Goal: Information Seeking & Learning: Learn about a topic

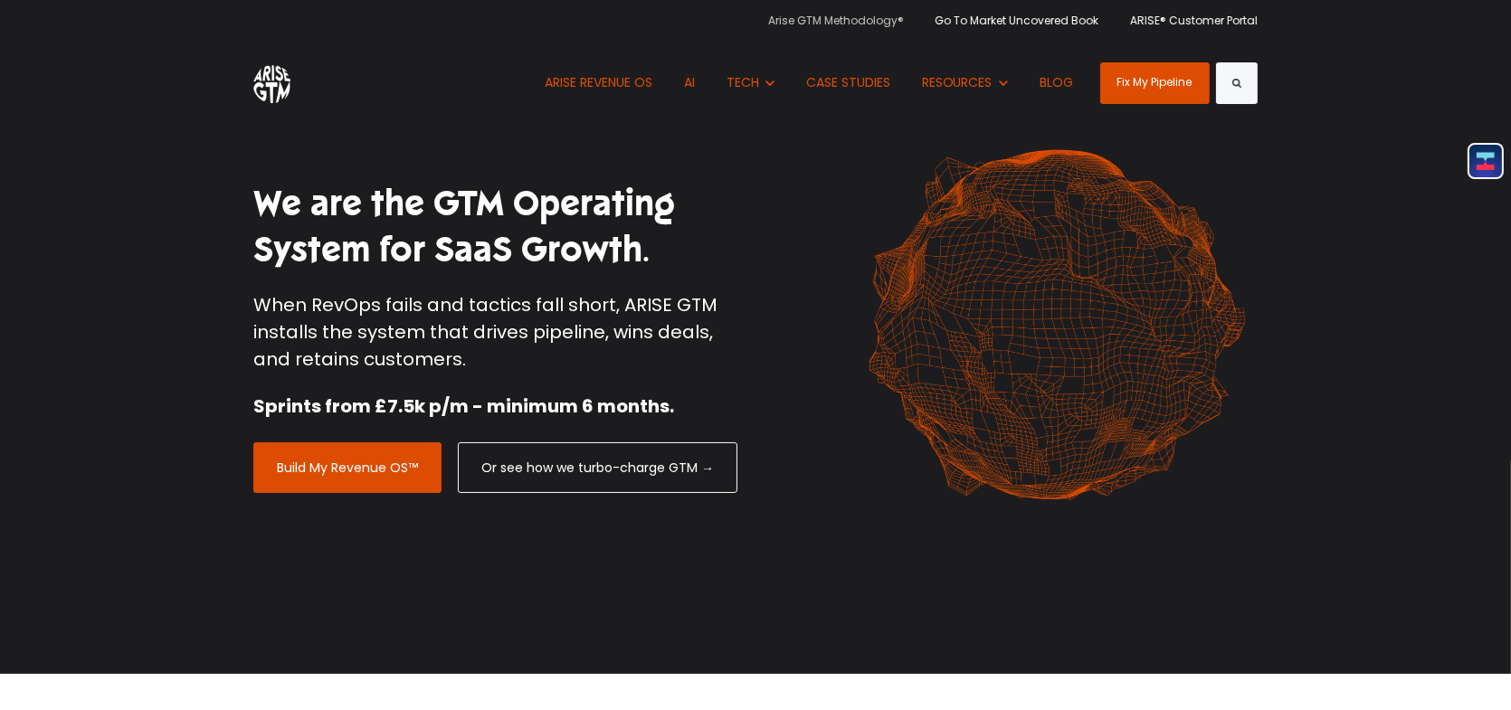
click at [862, 23] on link "Arise GTM Methodology®" at bounding box center [842, 20] width 149 height 41
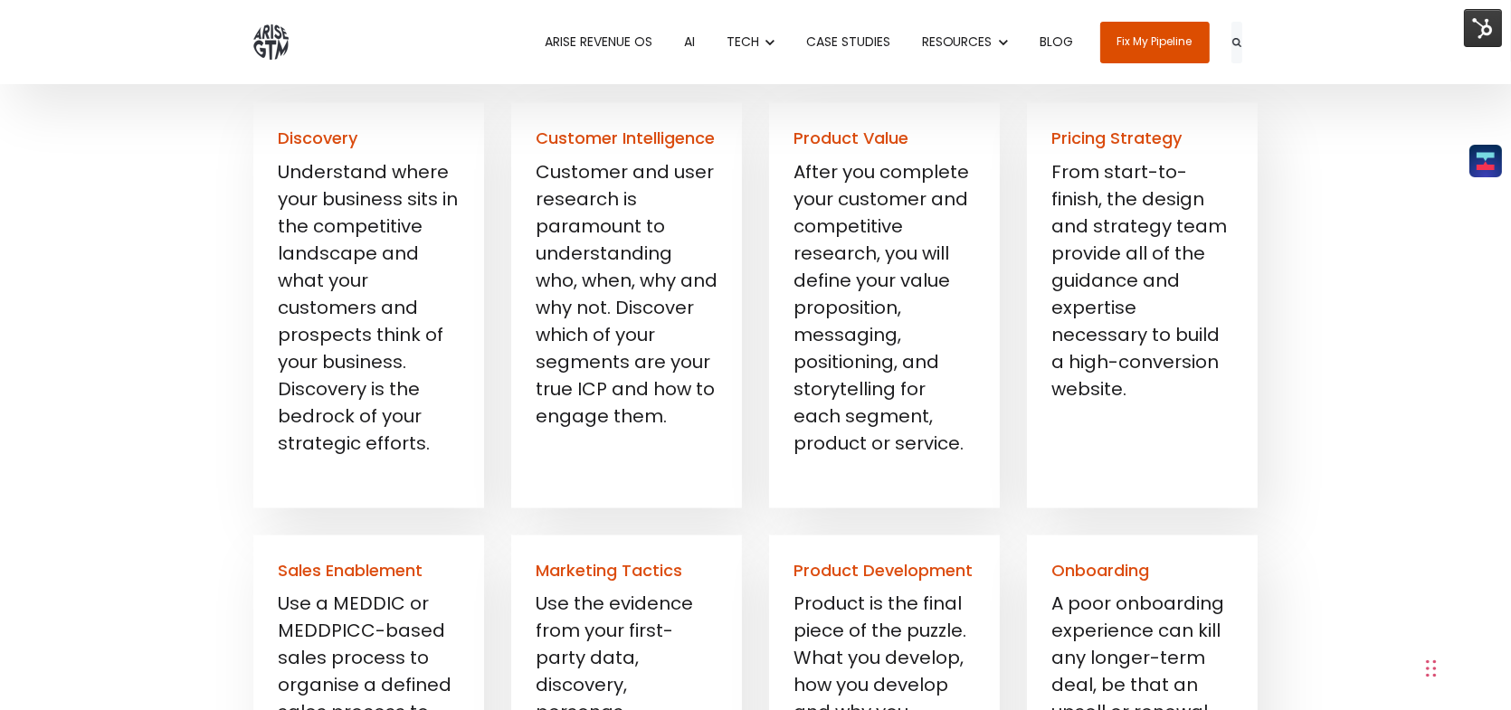
scroll to position [2896, 0]
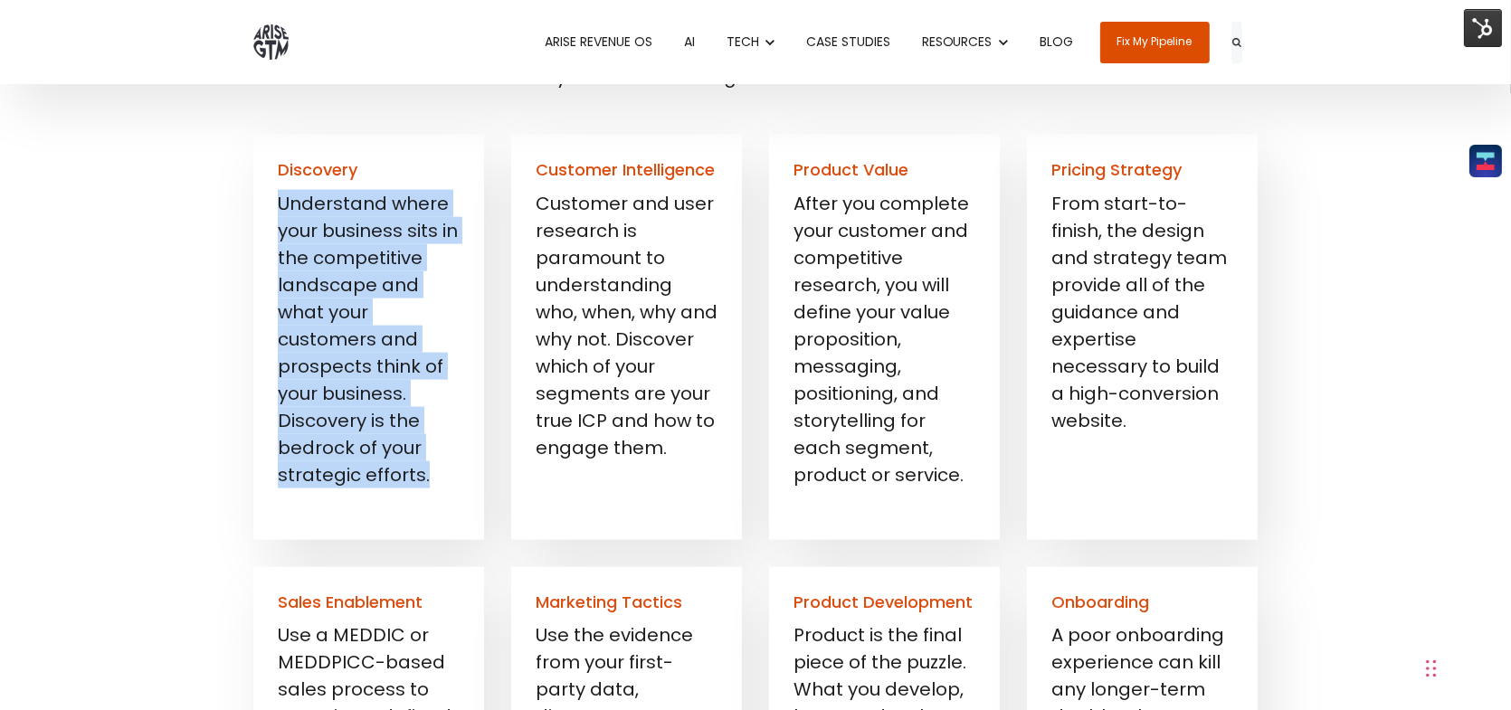
drag, startPoint x: 433, startPoint y: 479, endPoint x: 278, endPoint y: 208, distance: 311.7
click at [278, 208] on p "Understand where your business sits in the competitive landscape and what your …" at bounding box center [369, 339] width 182 height 299
copy span "Understand where your business sits in the competitive landscape and what your …"
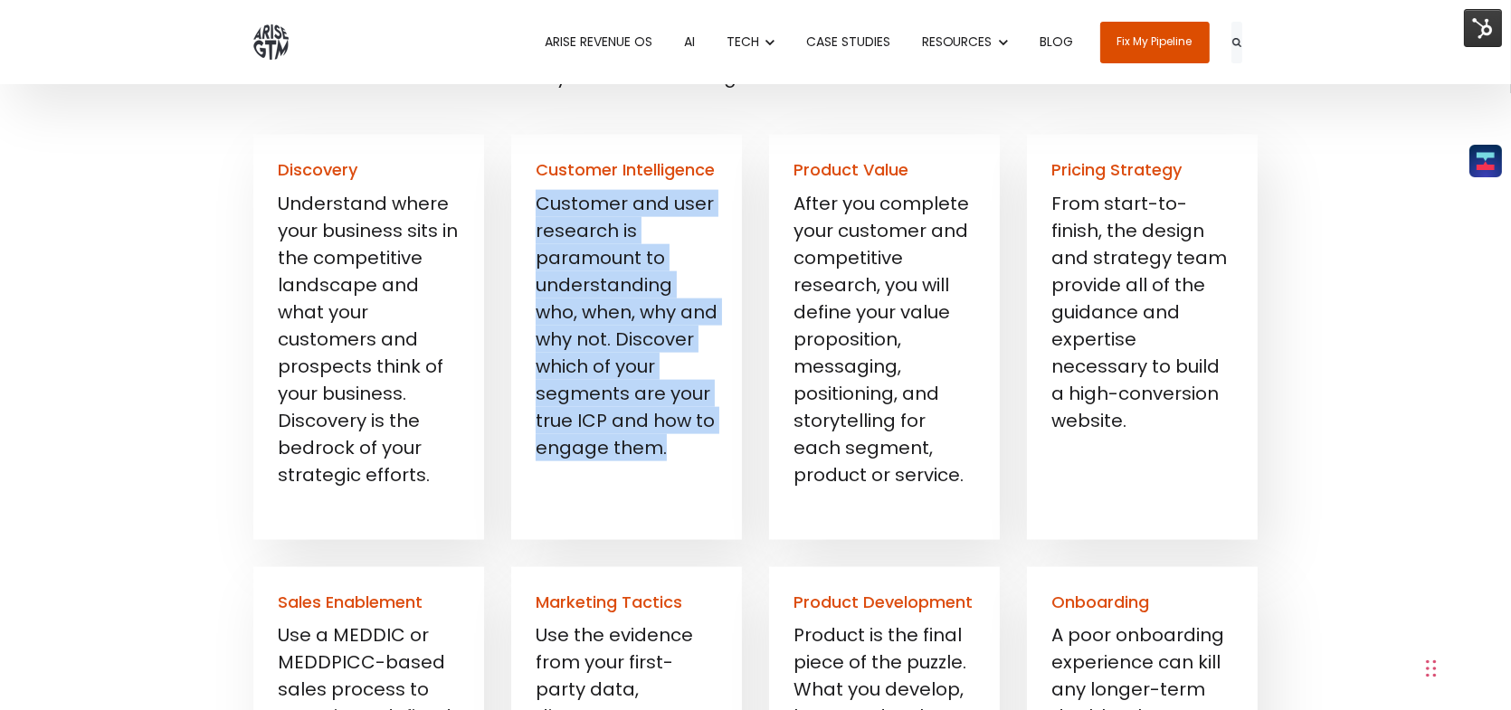
drag, startPoint x: 594, startPoint y: 447, endPoint x: 540, endPoint y: 206, distance: 246.6
click at [540, 206] on p "Customer and user research is paramount to understanding who, when, why and why…" at bounding box center [627, 325] width 182 height 271
copy p "Customer and user research is paramount to understanding who, when, why and why…"
drag, startPoint x: 887, startPoint y: 480, endPoint x: 787, endPoint y: 203, distance: 294.2
click at [787, 203] on div "Product Value After you complete your customer and competitive research, you wi…" at bounding box center [884, 337] width 231 height 404
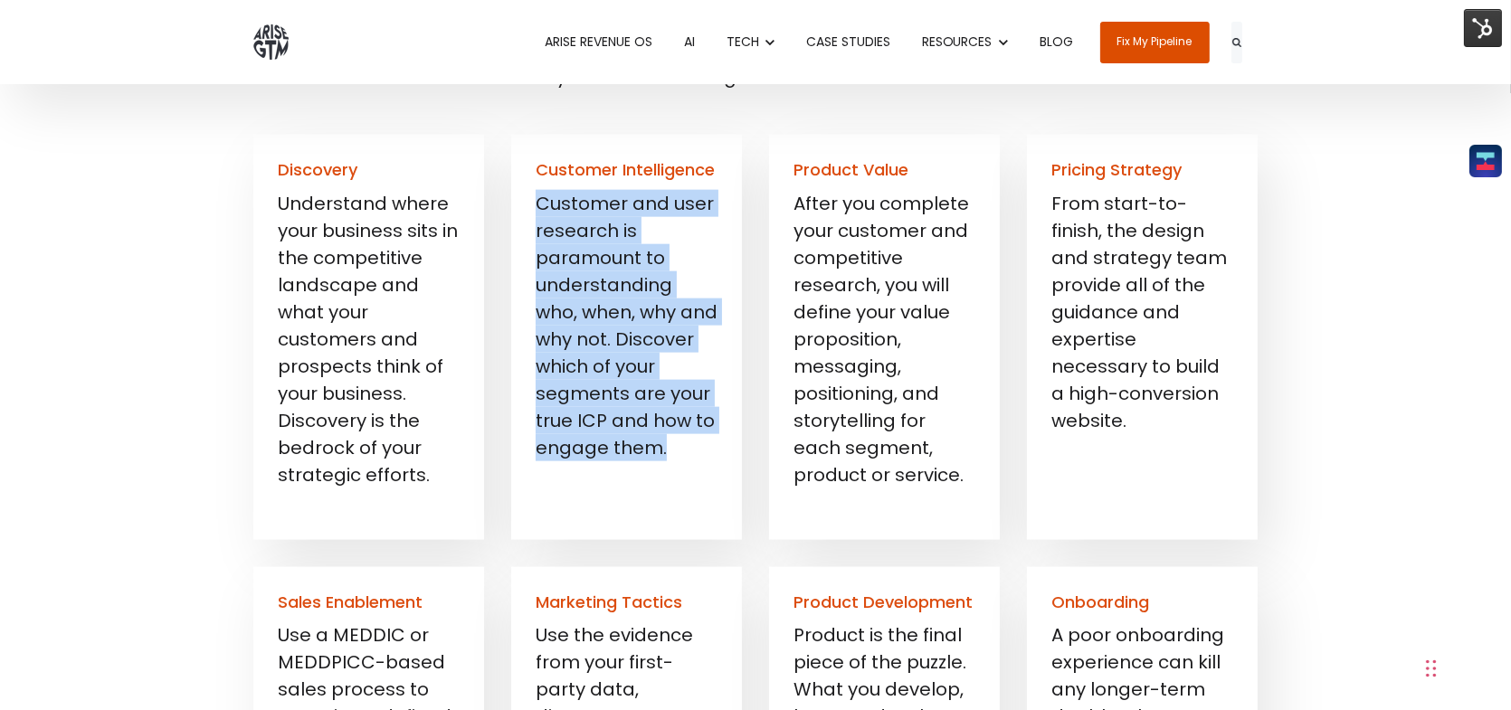
copy span "After you complete your customer and competitive research, you will define your…"
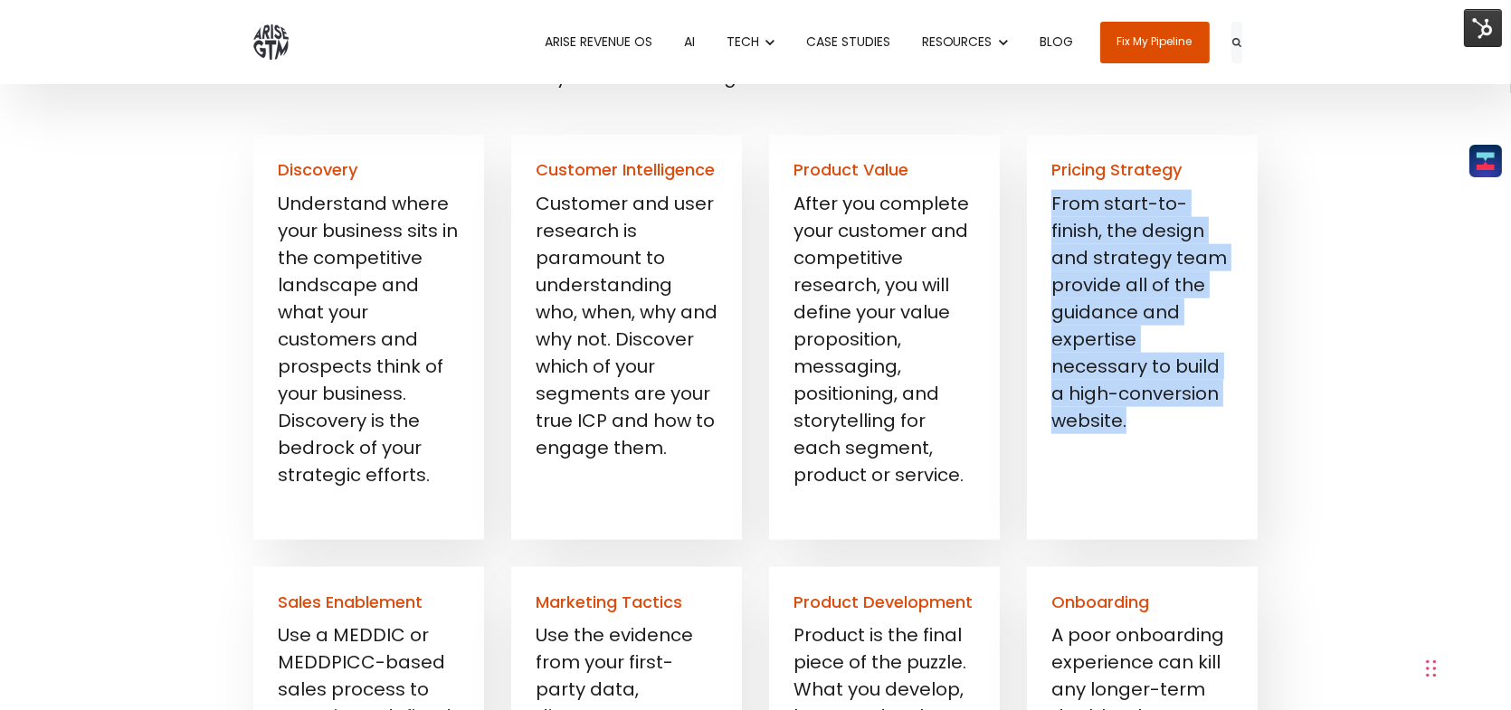
drag, startPoint x: 1230, startPoint y: 396, endPoint x: 1055, endPoint y: 205, distance: 259.4
click at [1055, 205] on p "From start-to-finish, the design and strategy team provide all of the guidance …" at bounding box center [1142, 312] width 182 height 244
copy p "From start-to-finish, the design and strategy team provide all of the guidance …"
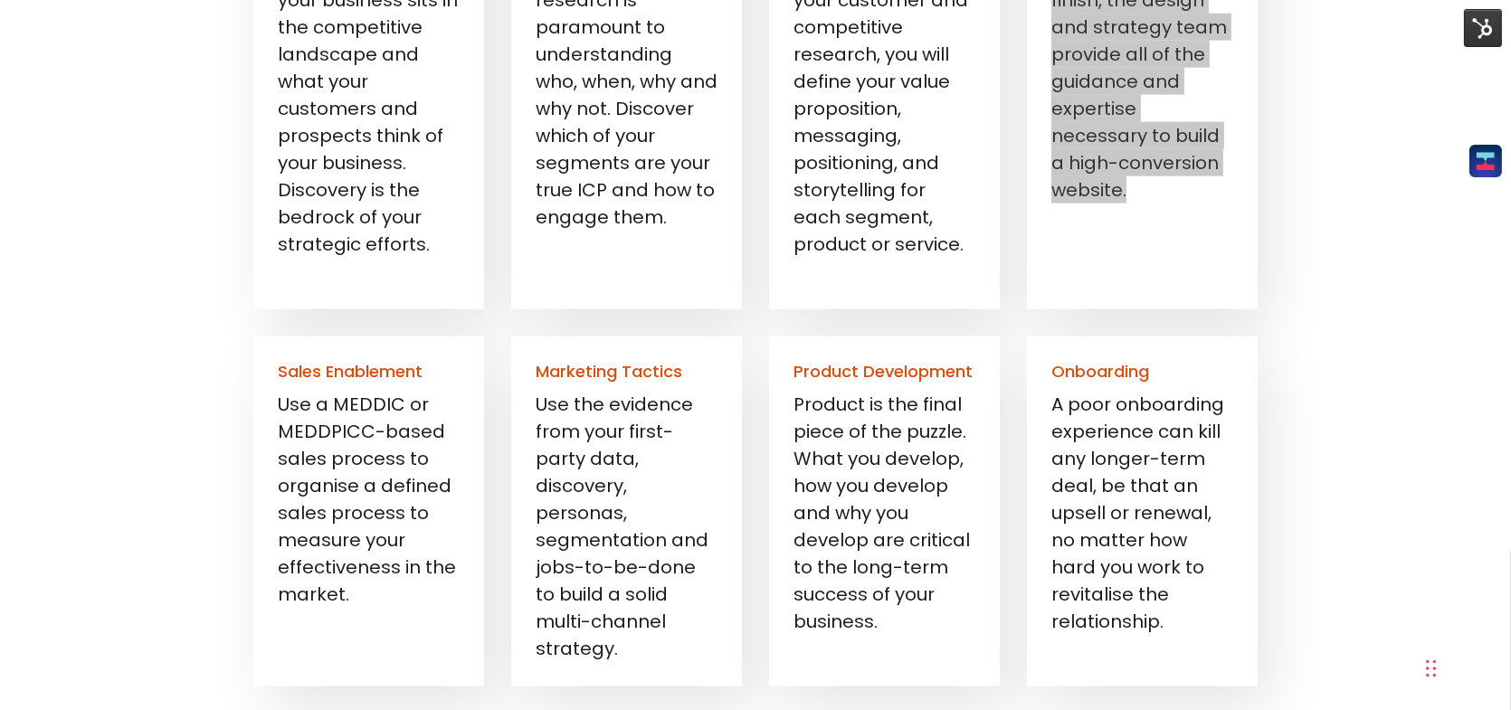
scroll to position [3167, 0]
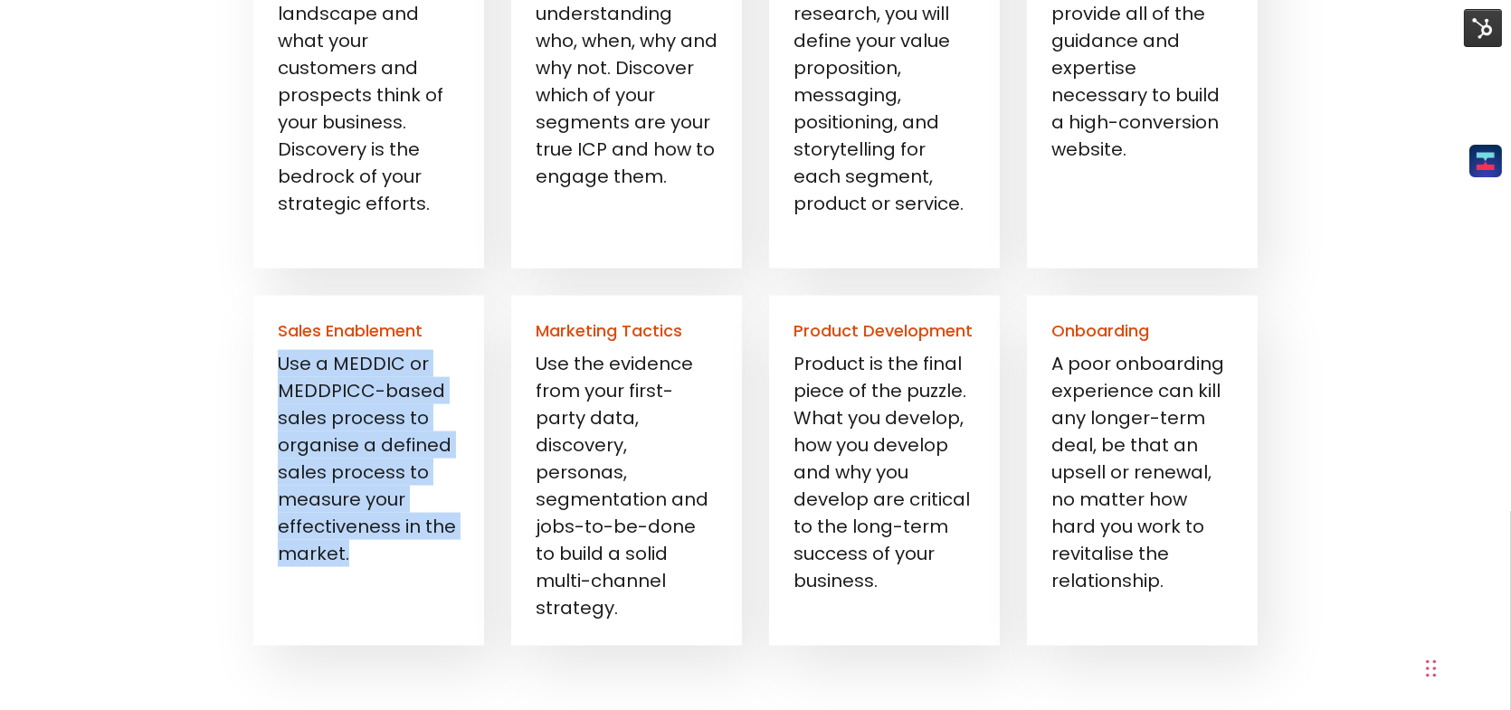
drag, startPoint x: 353, startPoint y: 556, endPoint x: 280, endPoint y: 357, distance: 212.1
click at [280, 357] on p "Use a MEDDIC or MEDDPICC-based sales process to organise a defined sales proces…" at bounding box center [369, 458] width 182 height 217
copy span "Use a MEDDIC or MEDDPICC-based sales process to organise a defined sales proces…"
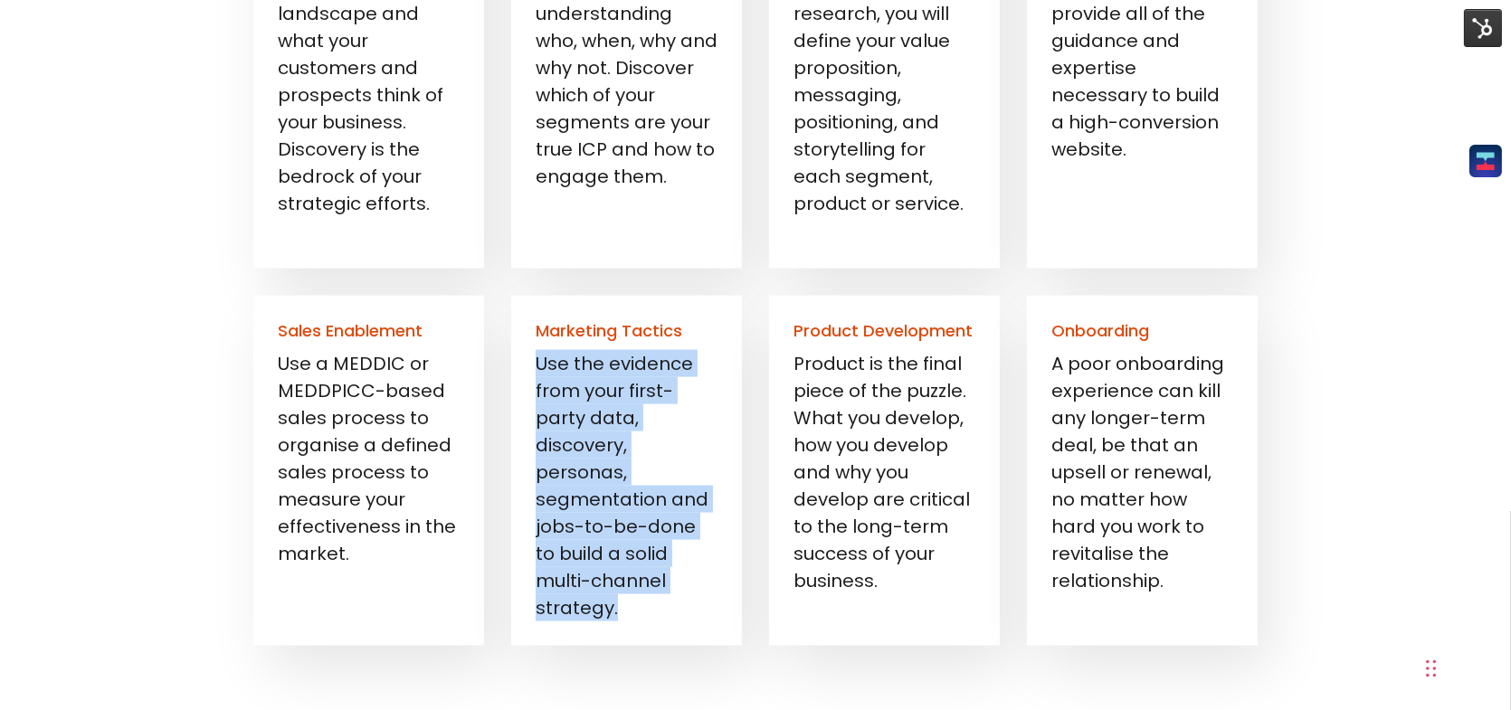
drag, startPoint x: 697, startPoint y: 588, endPoint x: 540, endPoint y: 367, distance: 270.7
click at [540, 367] on p "Use the evidence from your first-party data, discovery, personas, segmentation …" at bounding box center [627, 485] width 182 height 271
copy span "Use the evidence from your first-party data, discovery, personas, segmentation …"
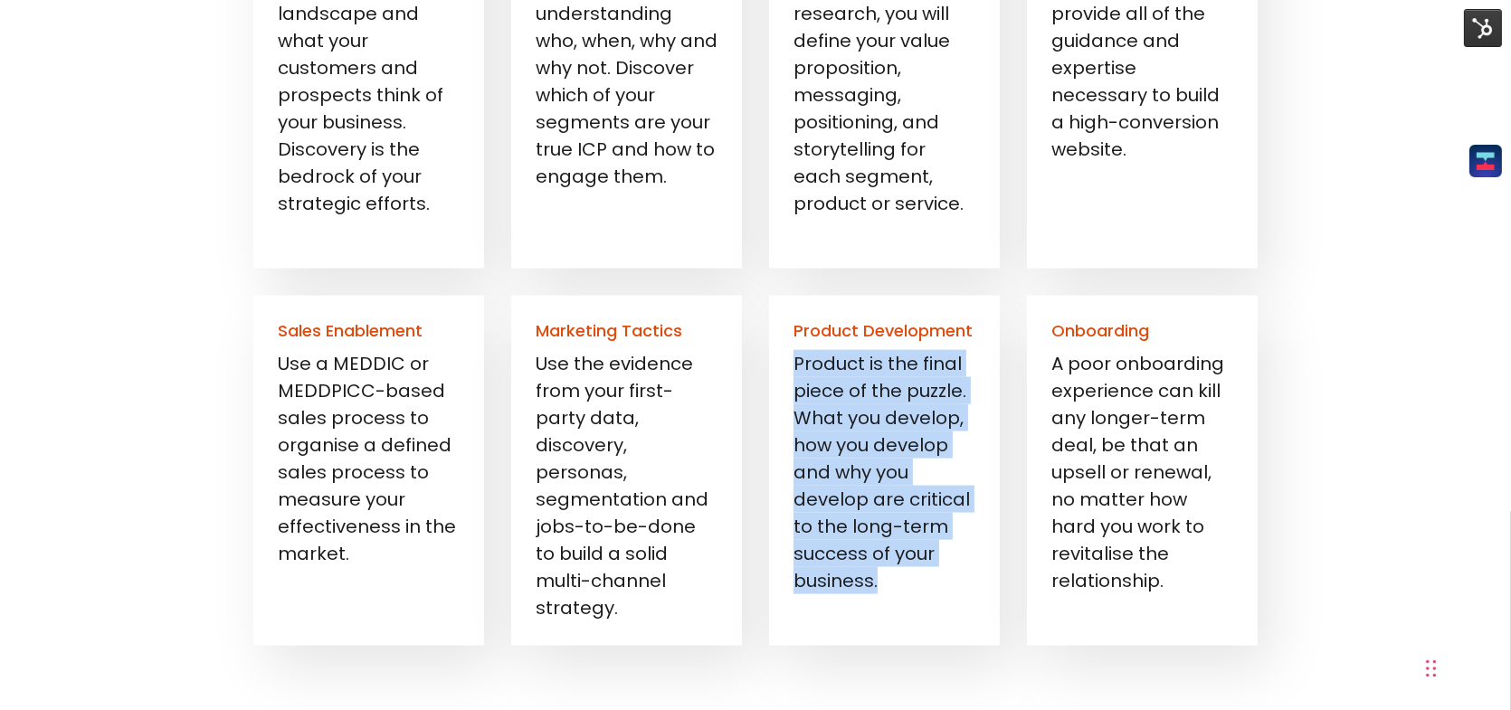
drag, startPoint x: 887, startPoint y: 588, endPoint x: 783, endPoint y: 375, distance: 237.6
click at [783, 375] on div "Product Development Product is the final piece of the puzzle. What you develop,…" at bounding box center [884, 471] width 231 height 350
copy span "Product is the final piece of the puzzle. What you develop, how you develop and…"
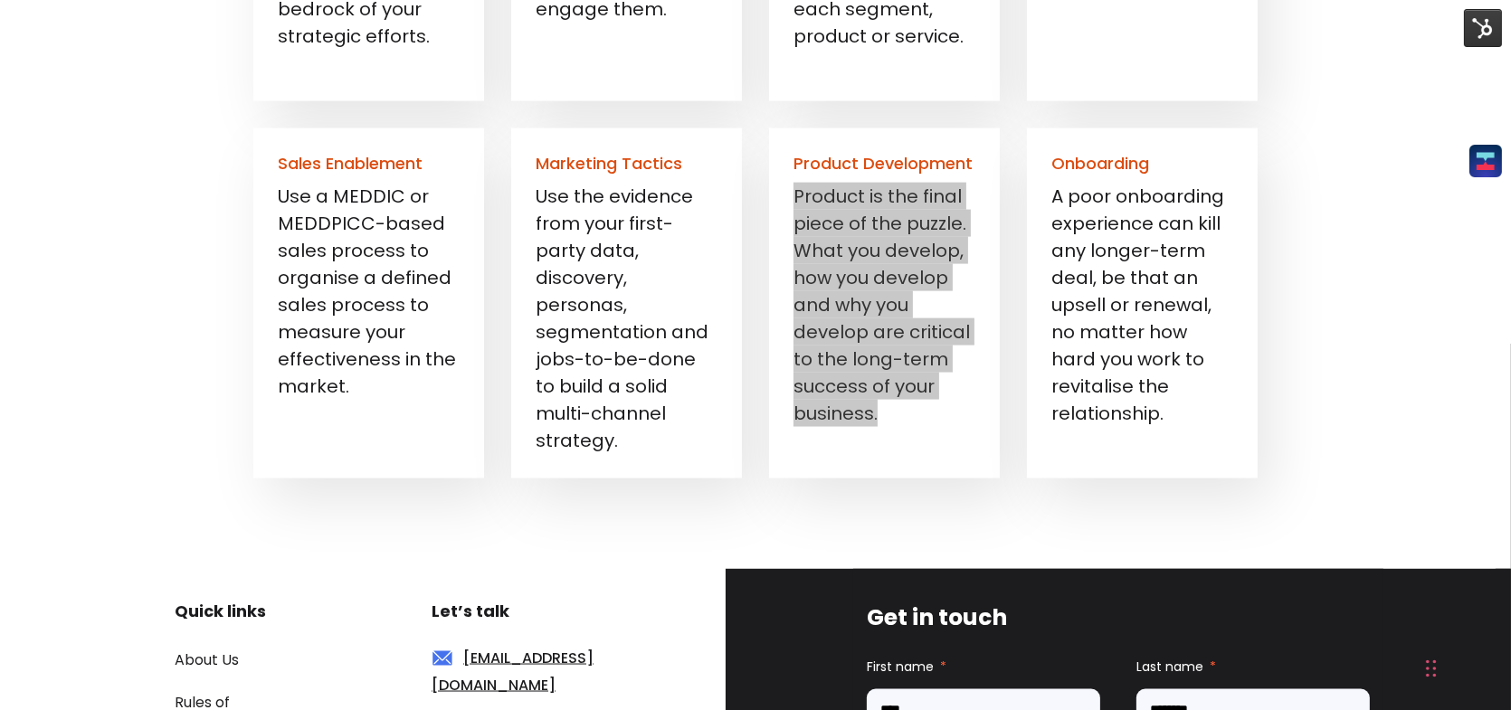
scroll to position [3348, 0]
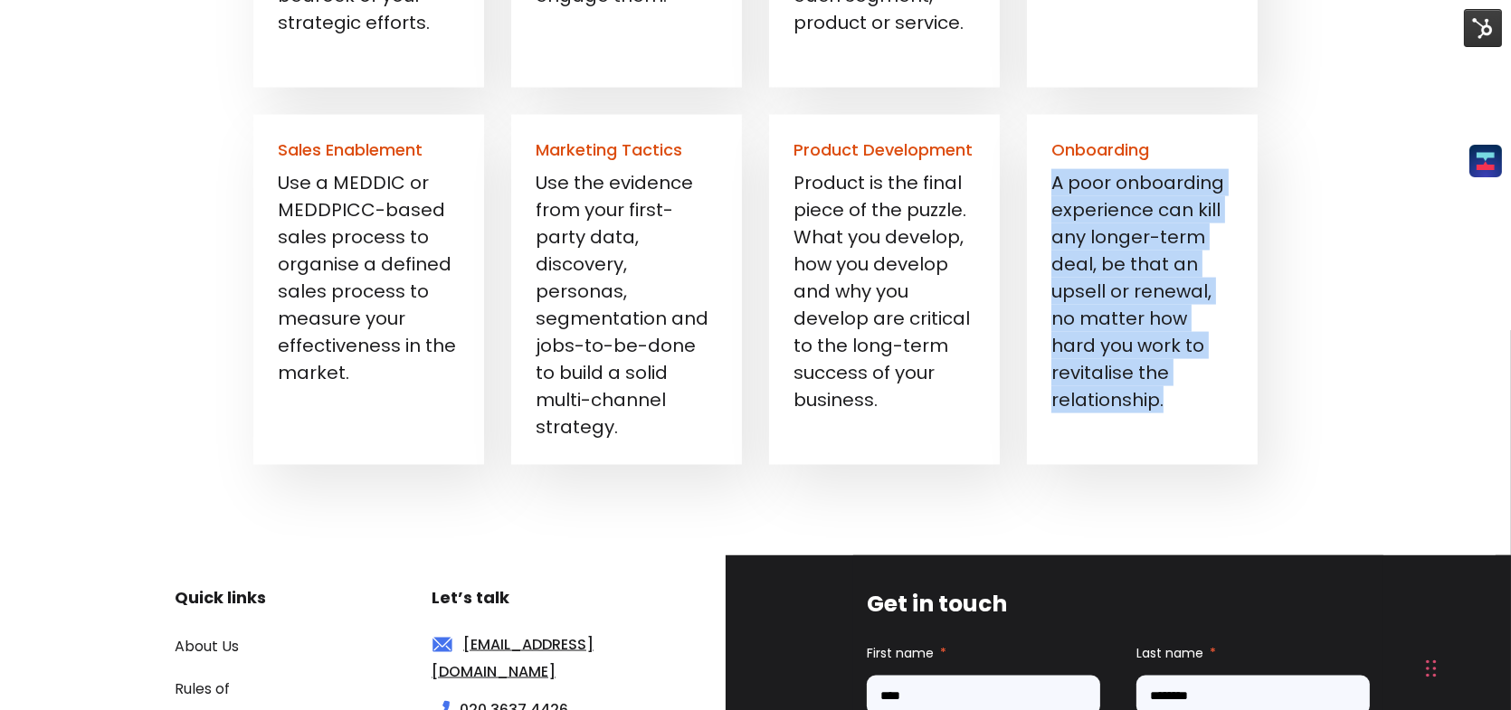
drag, startPoint x: 1165, startPoint y: 404, endPoint x: 1052, endPoint y: 191, distance: 240.4
click at [1052, 191] on p "A poor onboarding experience can kill any longer-term deal, be that an upsell o…" at bounding box center [1142, 291] width 182 height 244
copy span "A poor onboarding experience can kill any longer-term deal, be that an upsell o…"
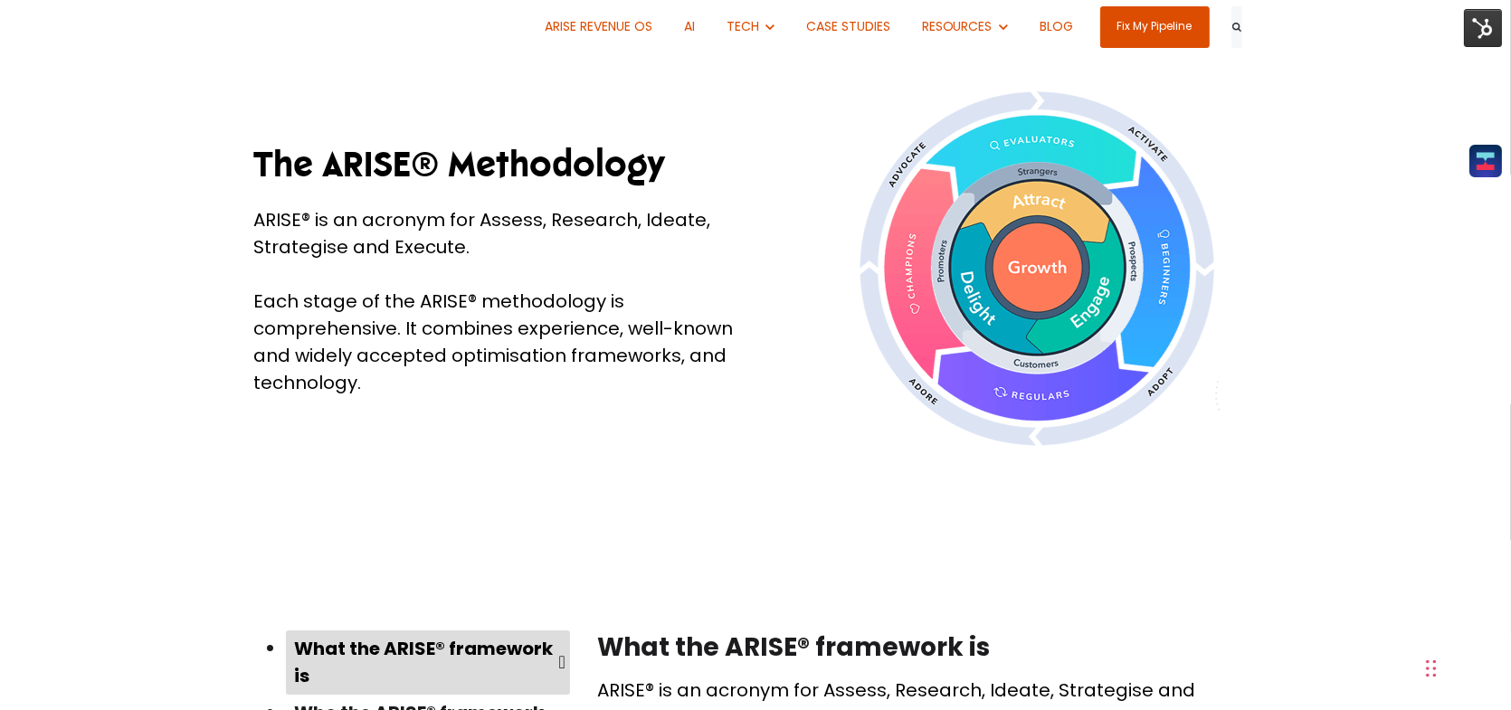
scroll to position [0, 0]
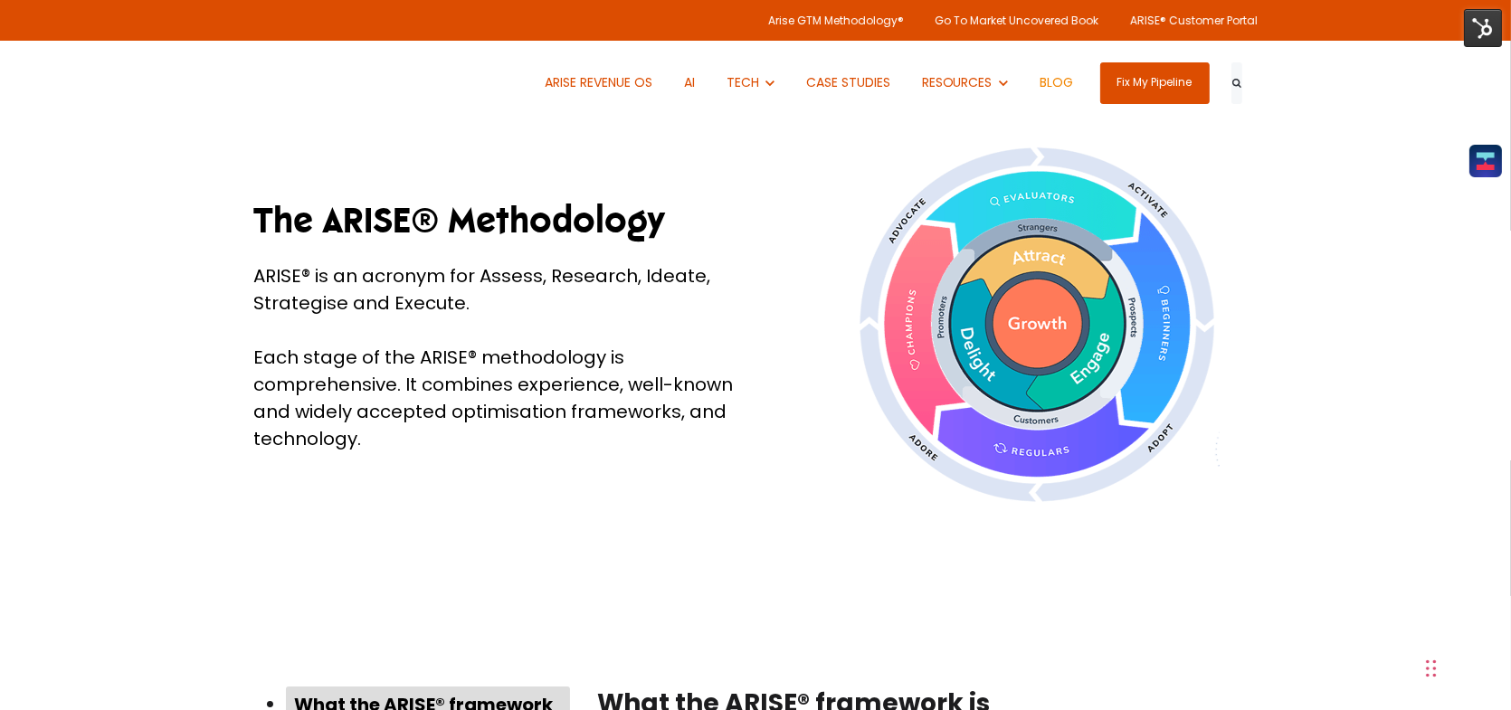
click at [1070, 92] on link "BLOG" at bounding box center [1056, 83] width 61 height 84
